Goal: Information Seeking & Learning: Learn about a topic

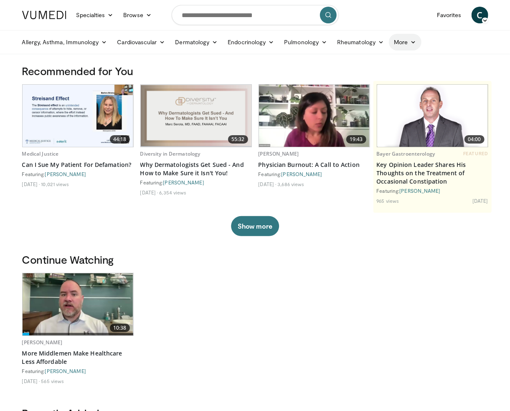
click at [409, 46] on link "More" at bounding box center [405, 42] width 32 height 17
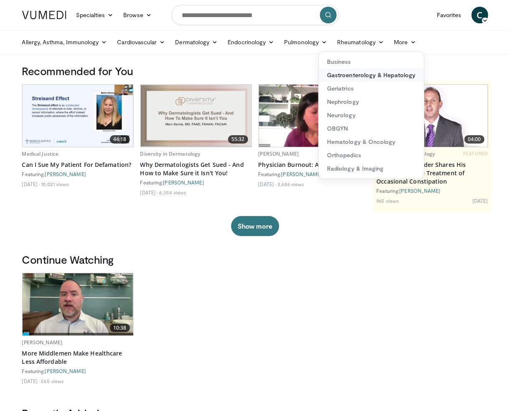
click at [380, 77] on link "Gastroenterology & Hepatology" at bounding box center [371, 74] width 105 height 13
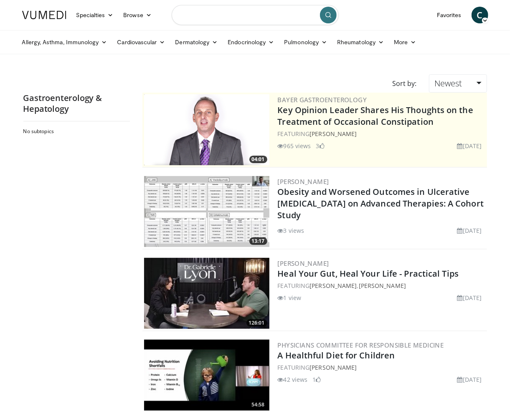
click at [289, 11] on input "Search topics, interventions" at bounding box center [255, 15] width 167 height 20
paste input "**********"
type input "**********"
click at [325, 18] on icon "submit" at bounding box center [328, 15] width 7 height 7
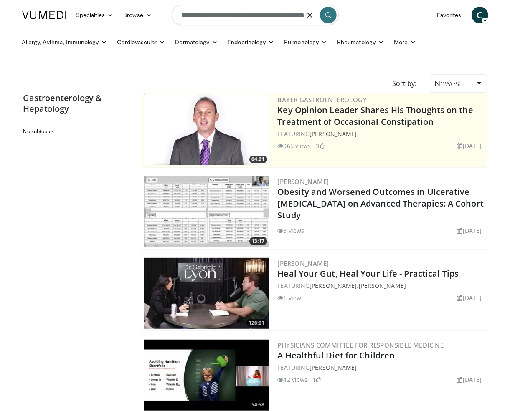
scroll to position [0, 0]
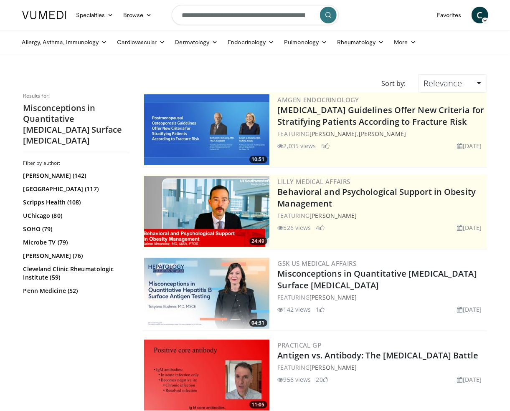
click at [232, 268] on img at bounding box center [206, 293] width 125 height 71
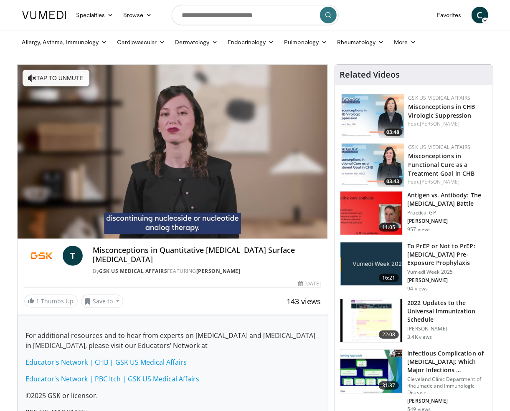
click at [108, 252] on h4 "Misconceptions in Quantitative [MEDICAL_DATA] Surface [MEDICAL_DATA]" at bounding box center [207, 255] width 228 height 18
click at [68, 255] on span "T" at bounding box center [73, 256] width 20 height 20
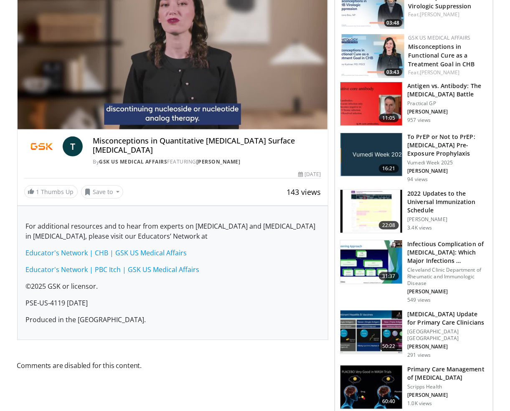
scroll to position [127, 0]
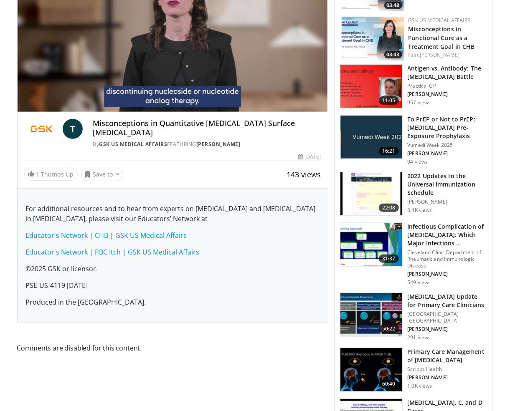
click at [171, 121] on h4 "Misconceptions in Quantitative [MEDICAL_DATA] Surface [MEDICAL_DATA]" at bounding box center [207, 128] width 228 height 18
click at [43, 123] on img at bounding box center [41, 129] width 35 height 20
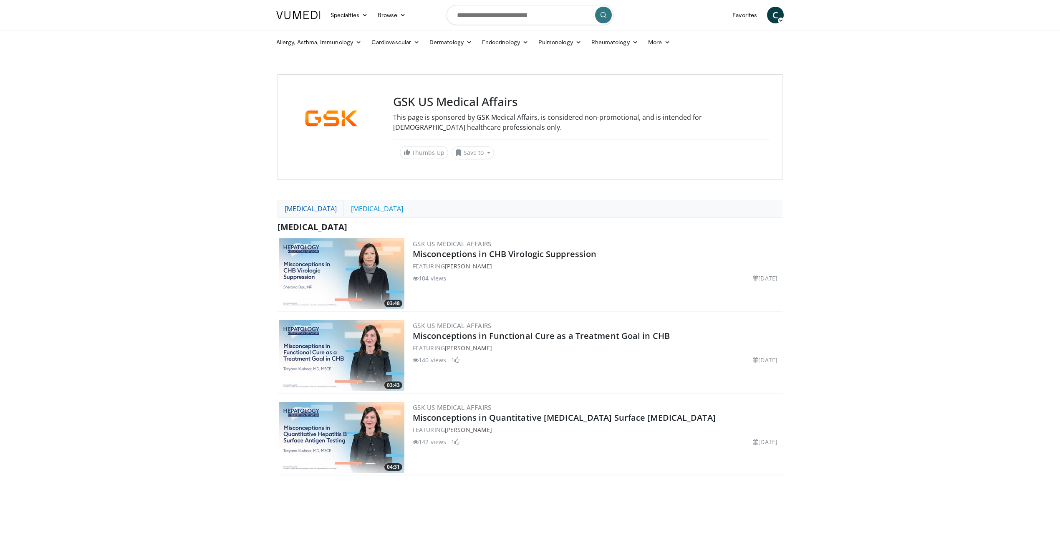
click at [328, 204] on link "[MEDICAL_DATA]" at bounding box center [311, 209] width 66 height 18
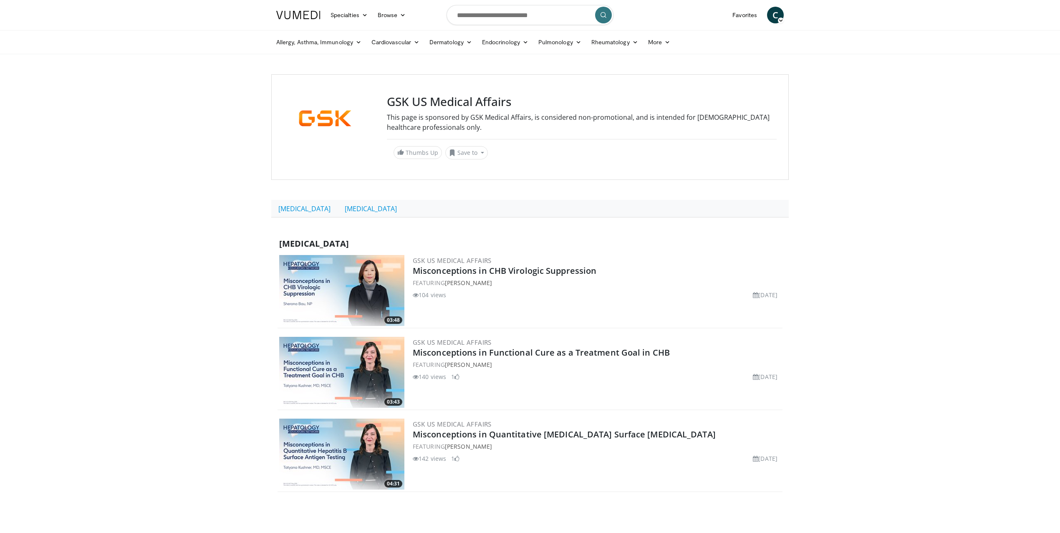
click at [336, 178] on div "GSK US Medical Affairs This page is sponsored by GSK Medical Affairs, is consid…" at bounding box center [530, 127] width 518 height 106
click at [345, 166] on div "GSK US Medical Affairs This page is sponsored by GSK Medical Affairs, is consid…" at bounding box center [530, 127] width 518 height 106
click at [480, 272] on link "Misconceptions in CHB Virologic Suppression" at bounding box center [505, 270] width 184 height 11
